Goal: Transaction & Acquisition: Subscribe to service/newsletter

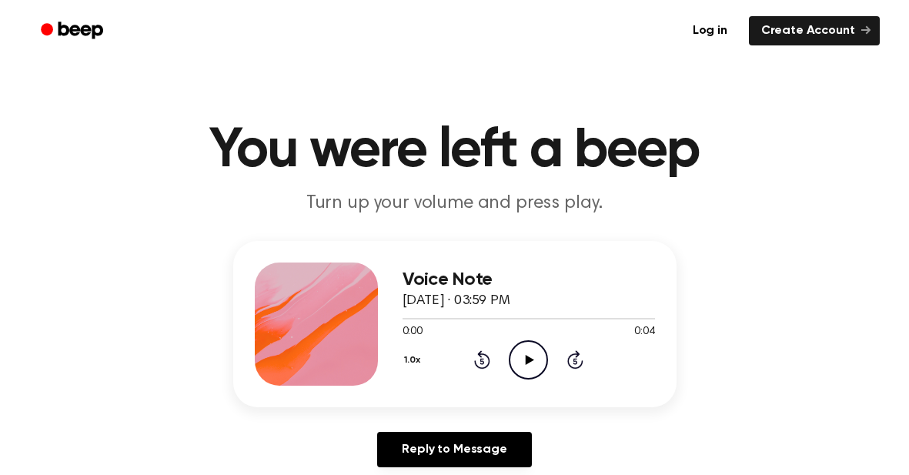
click at [513, 348] on circle at bounding box center [529, 360] width 38 height 38
click at [49, 38] on icon "Beep" at bounding box center [73, 30] width 65 height 22
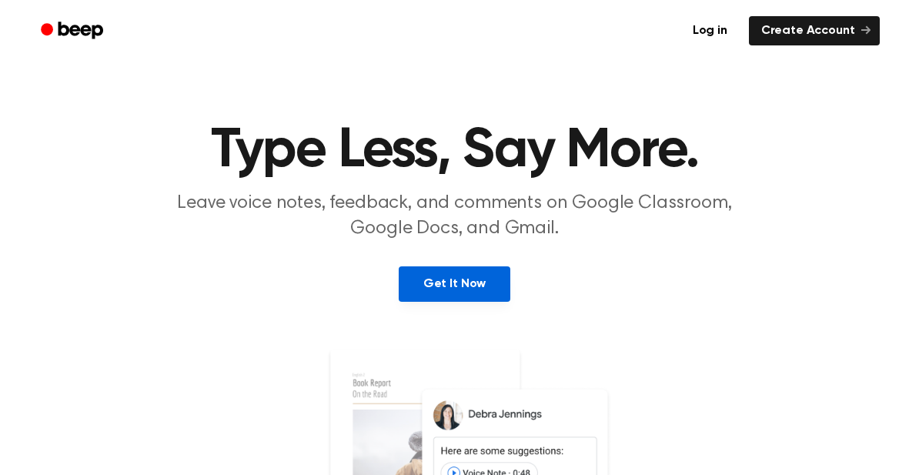
click at [460, 290] on link "Get It Now" at bounding box center [455, 283] width 112 height 35
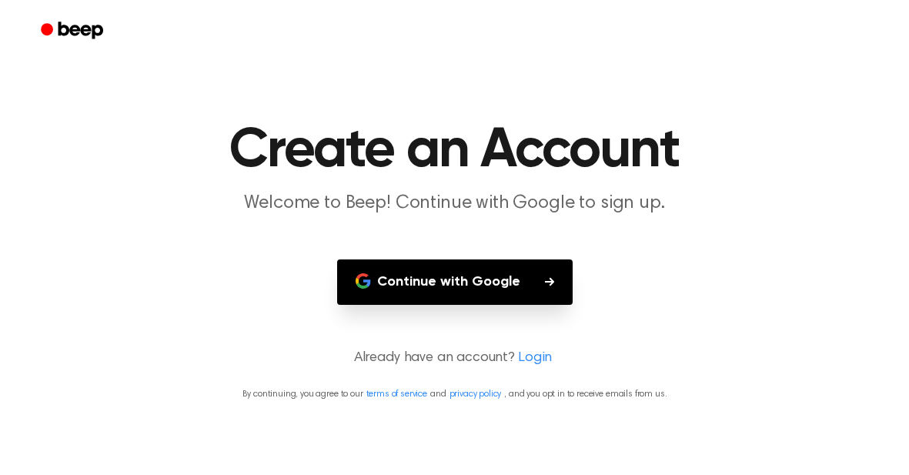
click at [497, 283] on button "Continue with Google" at bounding box center [455, 281] width 236 height 45
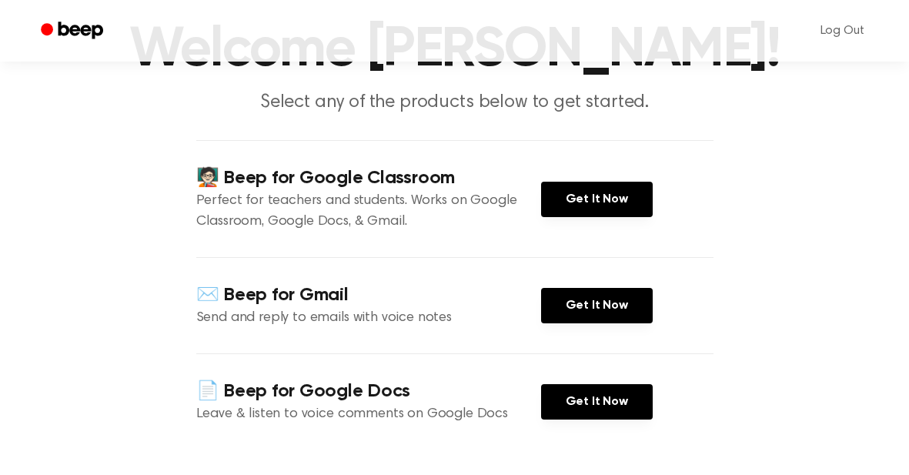
scroll to position [122, 0]
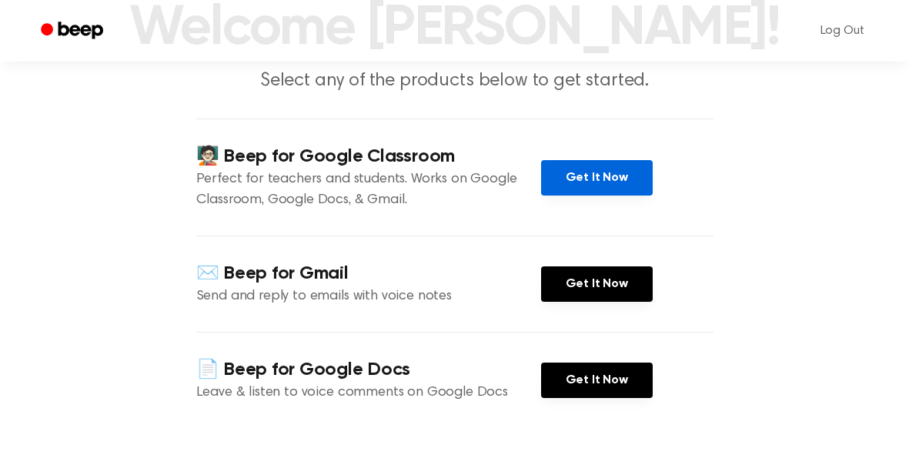
click at [592, 174] on link "Get It Now" at bounding box center [597, 177] width 112 height 35
